Goal: Task Accomplishment & Management: Use online tool/utility

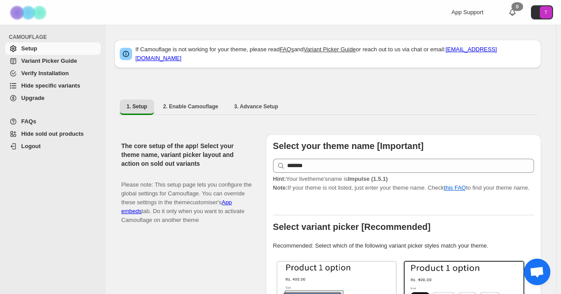
click at [56, 86] on span "Hide specific variants" at bounding box center [50, 85] width 59 height 7
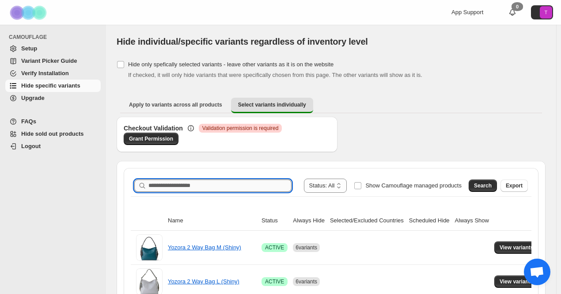
click at [187, 186] on input "Search product name" at bounding box center [219, 185] width 143 height 12
paste input "*******"
type input "*******"
click at [484, 190] on button "Search" at bounding box center [483, 185] width 28 height 12
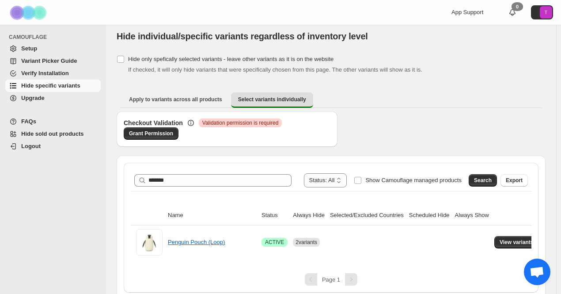
scroll to position [10, 0]
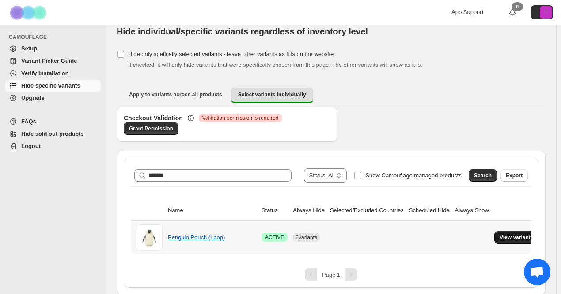
click at [503, 232] on button "View variants" at bounding box center [517, 237] width 45 height 12
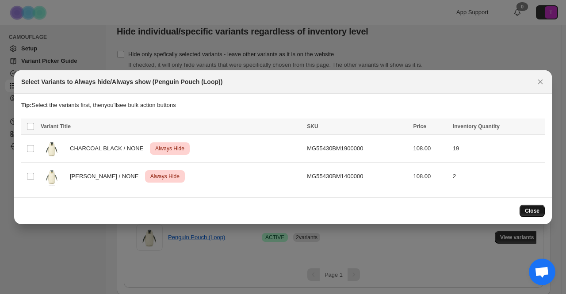
click at [536, 208] on span "Close" at bounding box center [532, 210] width 15 height 7
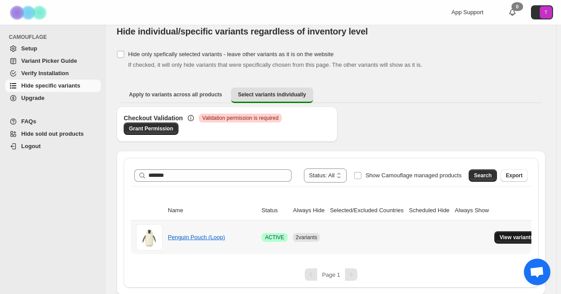
click at [511, 236] on span "View variants" at bounding box center [517, 237] width 34 height 7
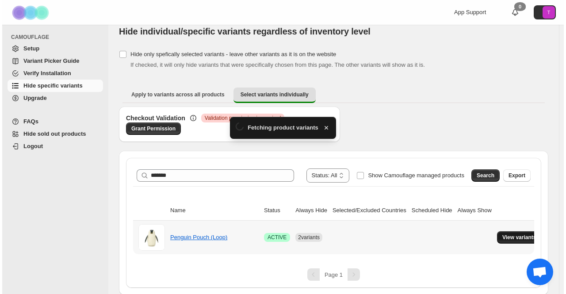
scroll to position [0, 0]
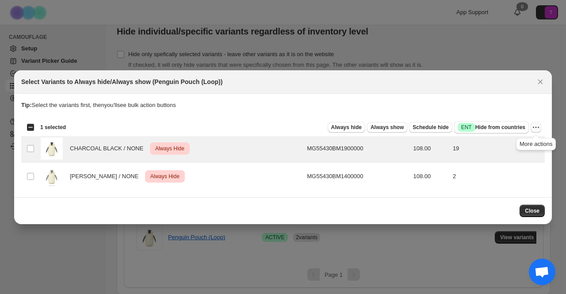
click at [533, 127] on icon "More actions" at bounding box center [535, 127] width 9 height 9
click at [509, 147] on span "Undo always hide" at bounding box center [495, 144] width 46 height 7
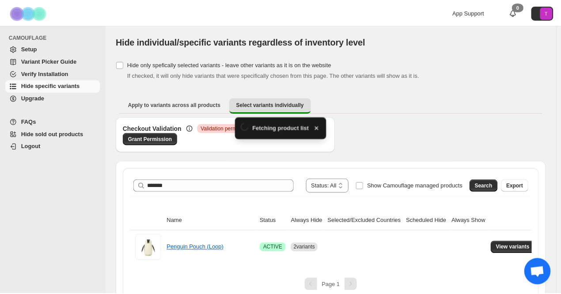
scroll to position [10, 0]
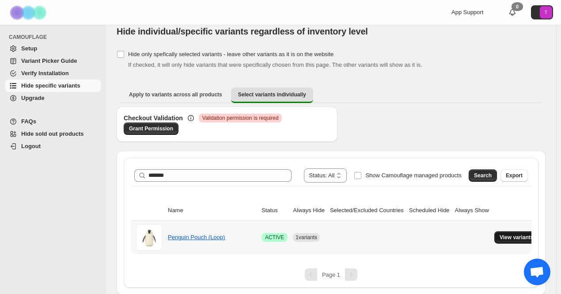
click at [515, 235] on span "View variants" at bounding box center [517, 237] width 34 height 7
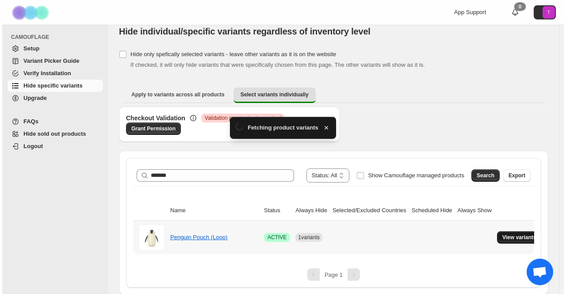
scroll to position [0, 0]
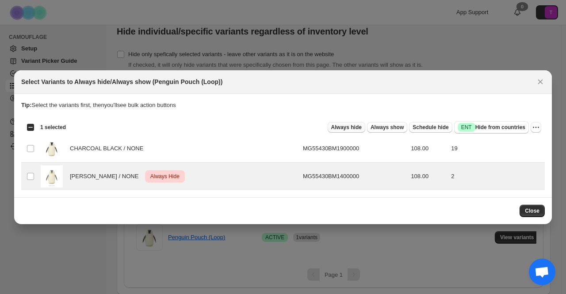
click at [356, 125] on span "Always hide" at bounding box center [346, 127] width 30 height 7
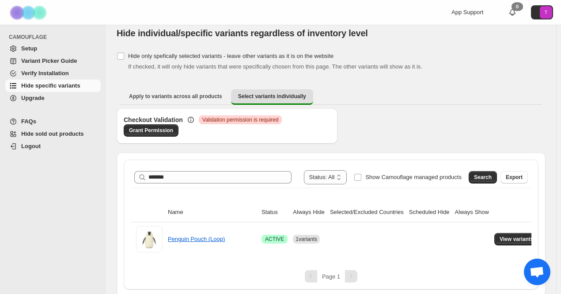
scroll to position [10, 0]
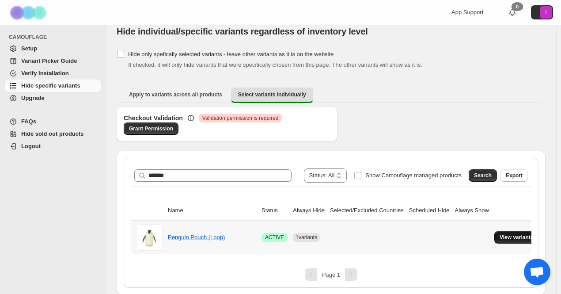
click at [514, 235] on span "View variants" at bounding box center [517, 237] width 34 height 7
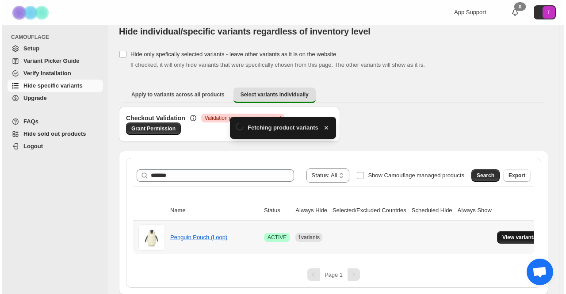
scroll to position [0, 0]
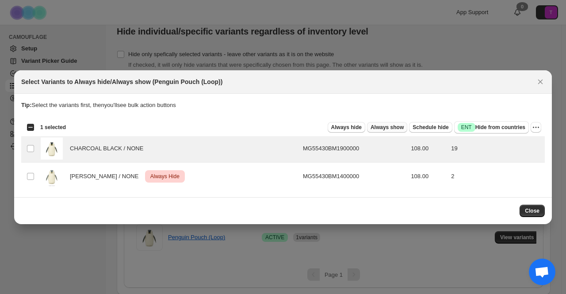
click at [392, 123] on button "Always show" at bounding box center [387, 127] width 40 height 11
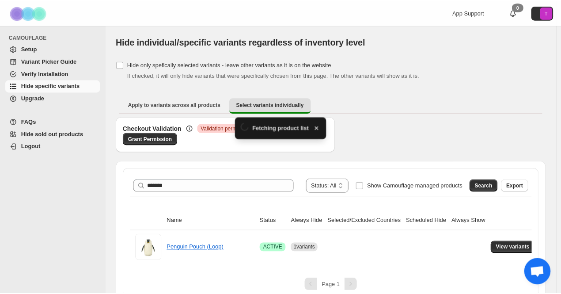
scroll to position [10, 0]
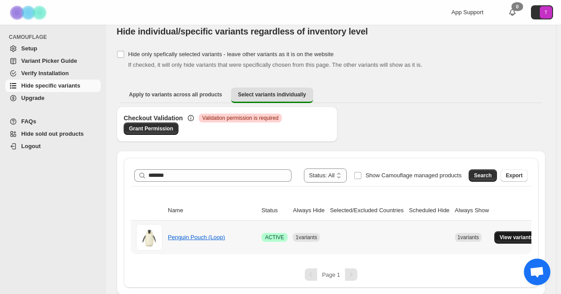
click at [515, 233] on button "View variants" at bounding box center [517, 237] width 45 height 12
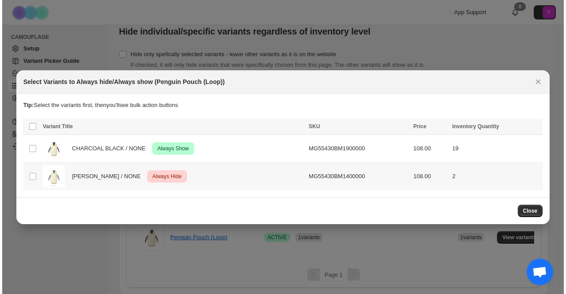
scroll to position [0, 0]
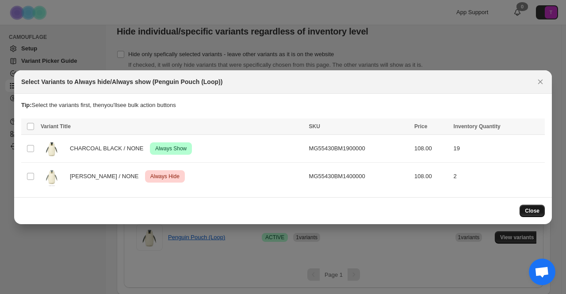
click at [536, 207] on span "Close" at bounding box center [532, 210] width 15 height 7
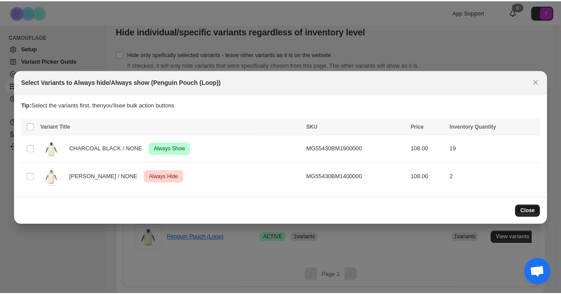
scroll to position [10, 0]
